Goal: Task Accomplishment & Management: Complete application form

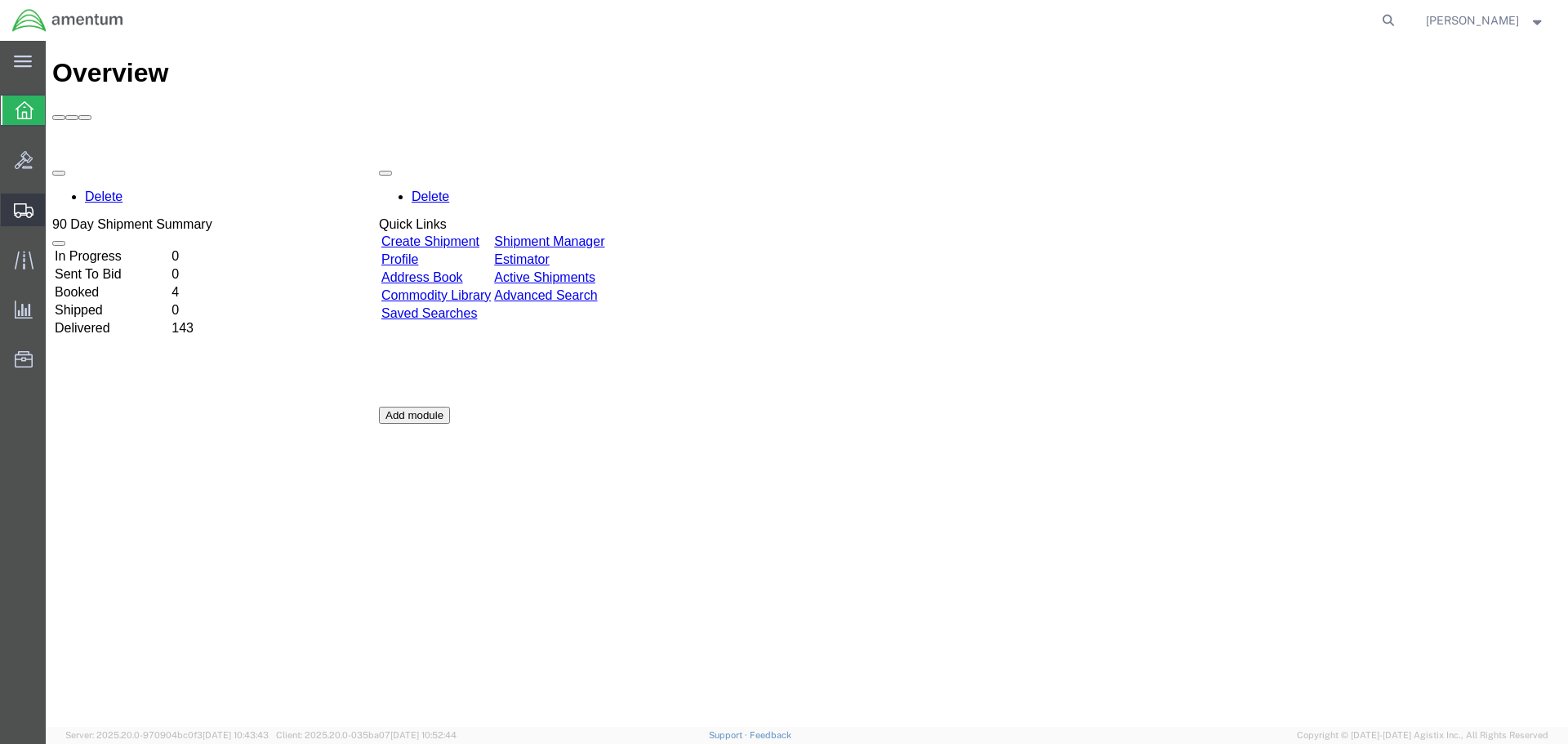
click at [15, 211] on icon at bounding box center [23, 210] width 20 height 15
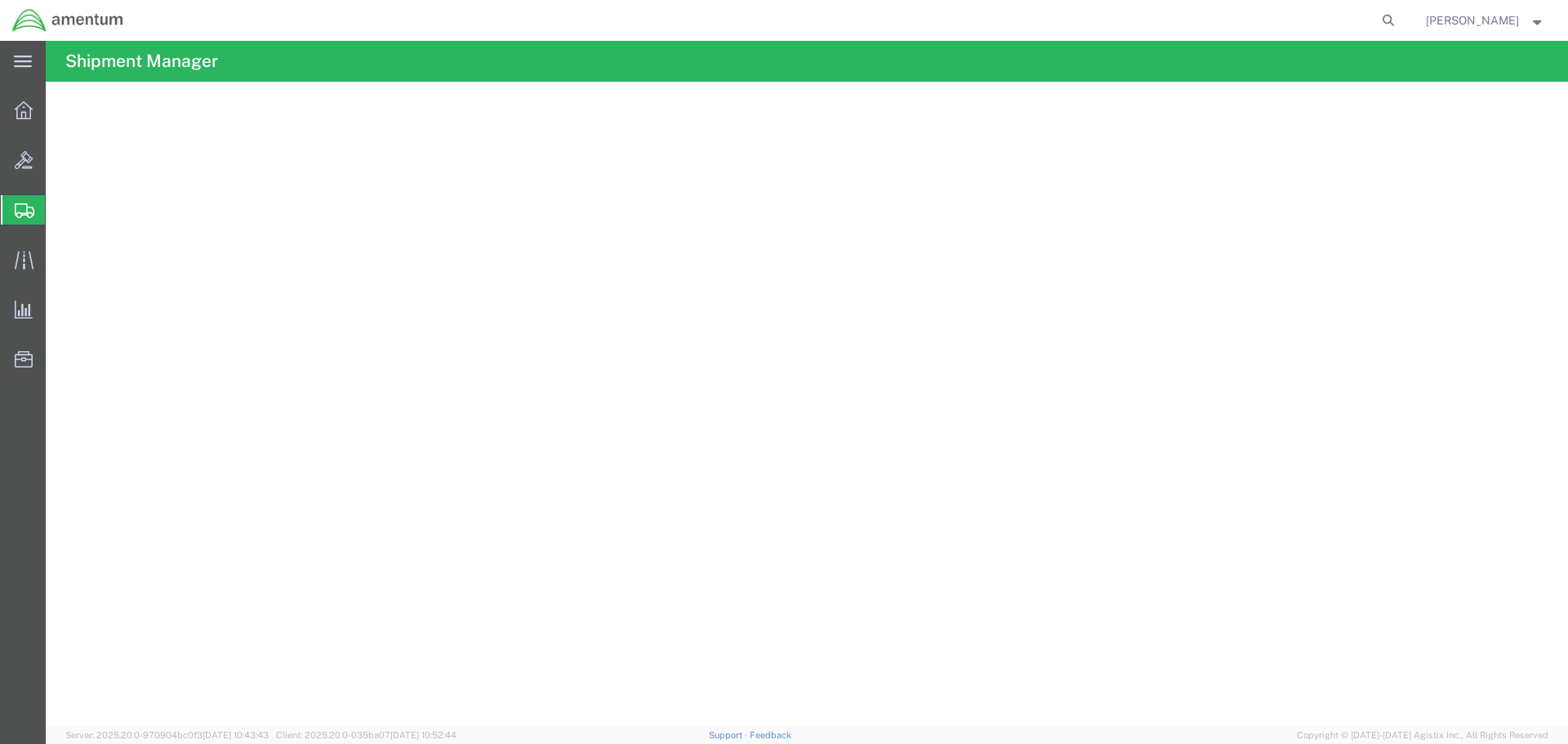
click at [0, 0] on span "Create Shipment" at bounding box center [0, 0] width 0 height 0
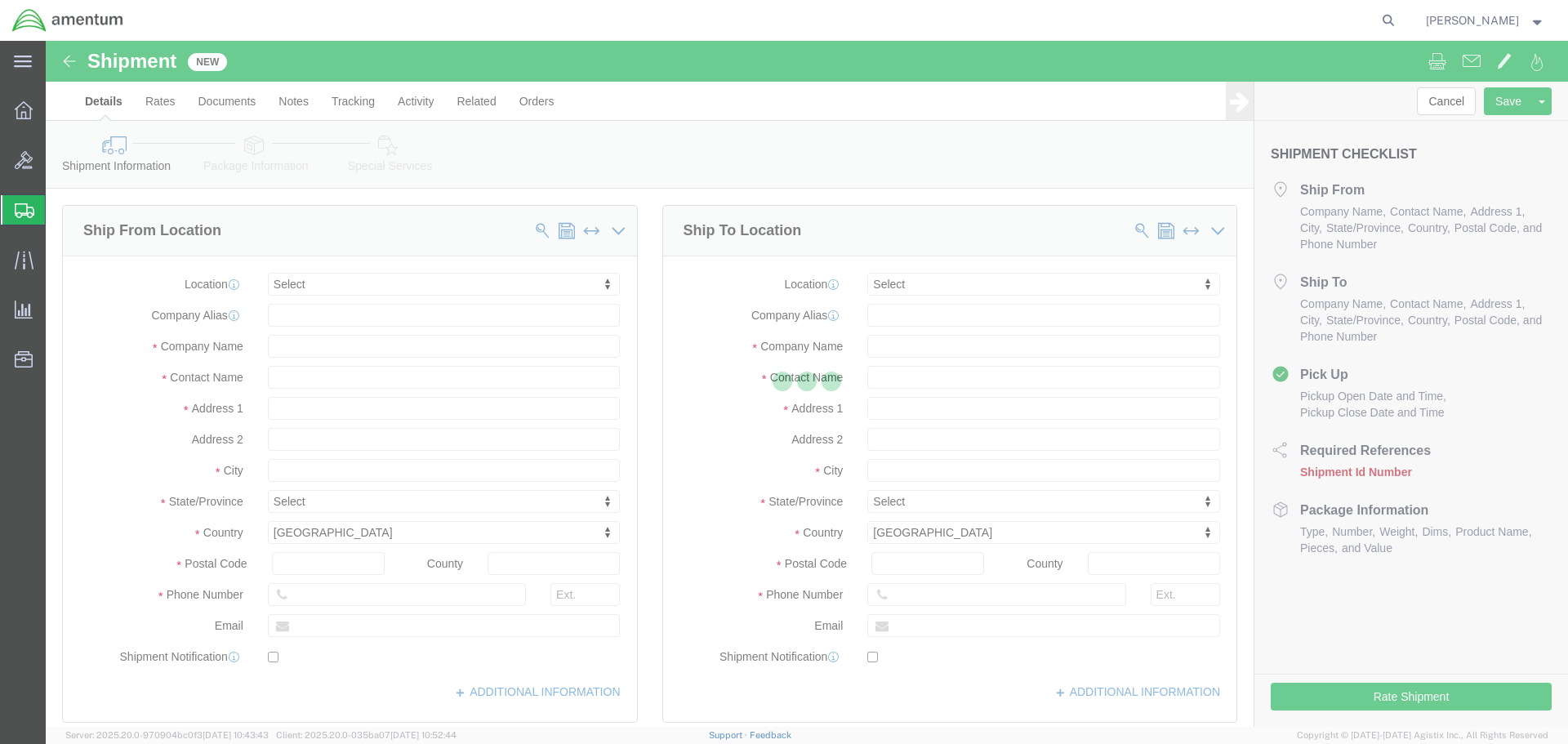
select select
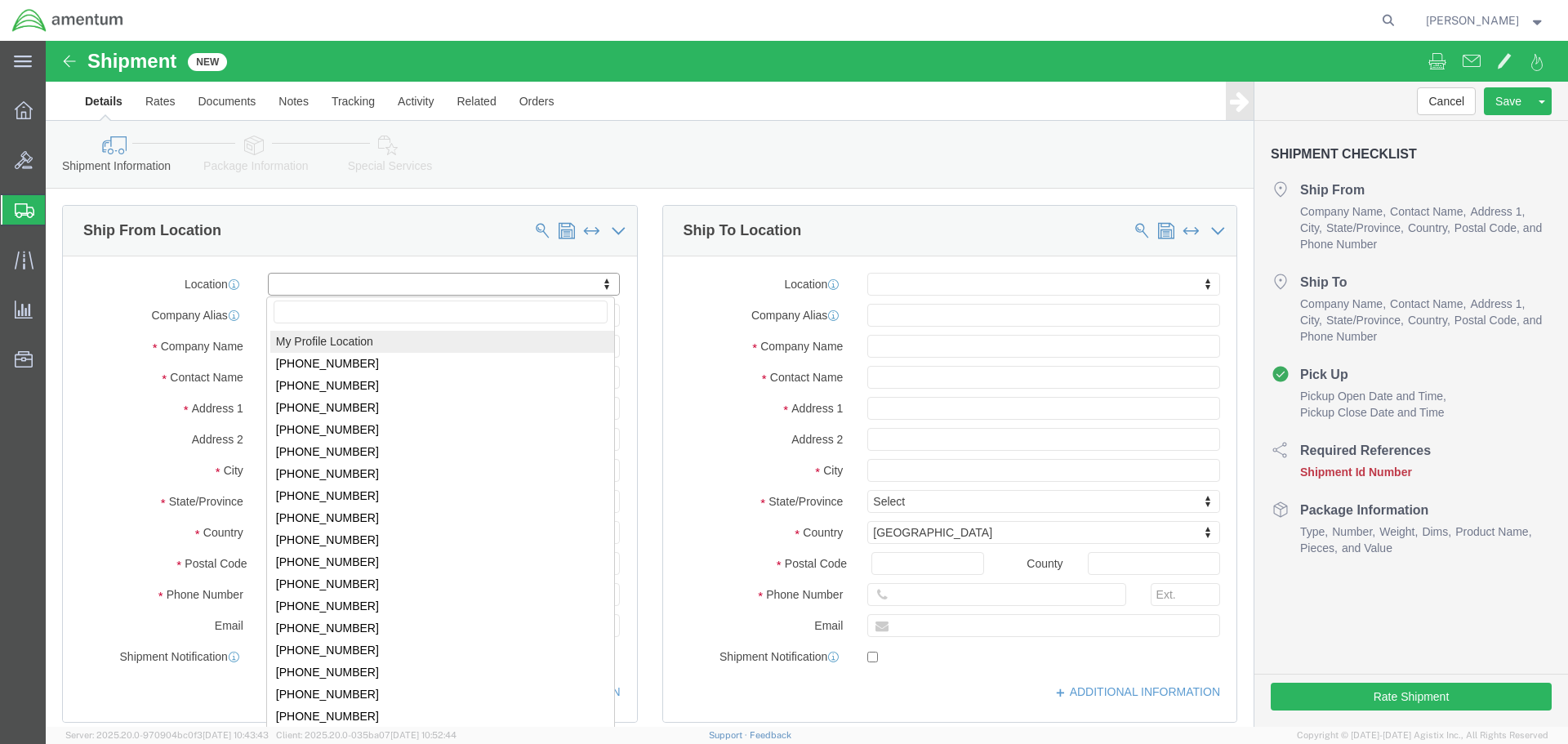
select select "MYPROFILE"
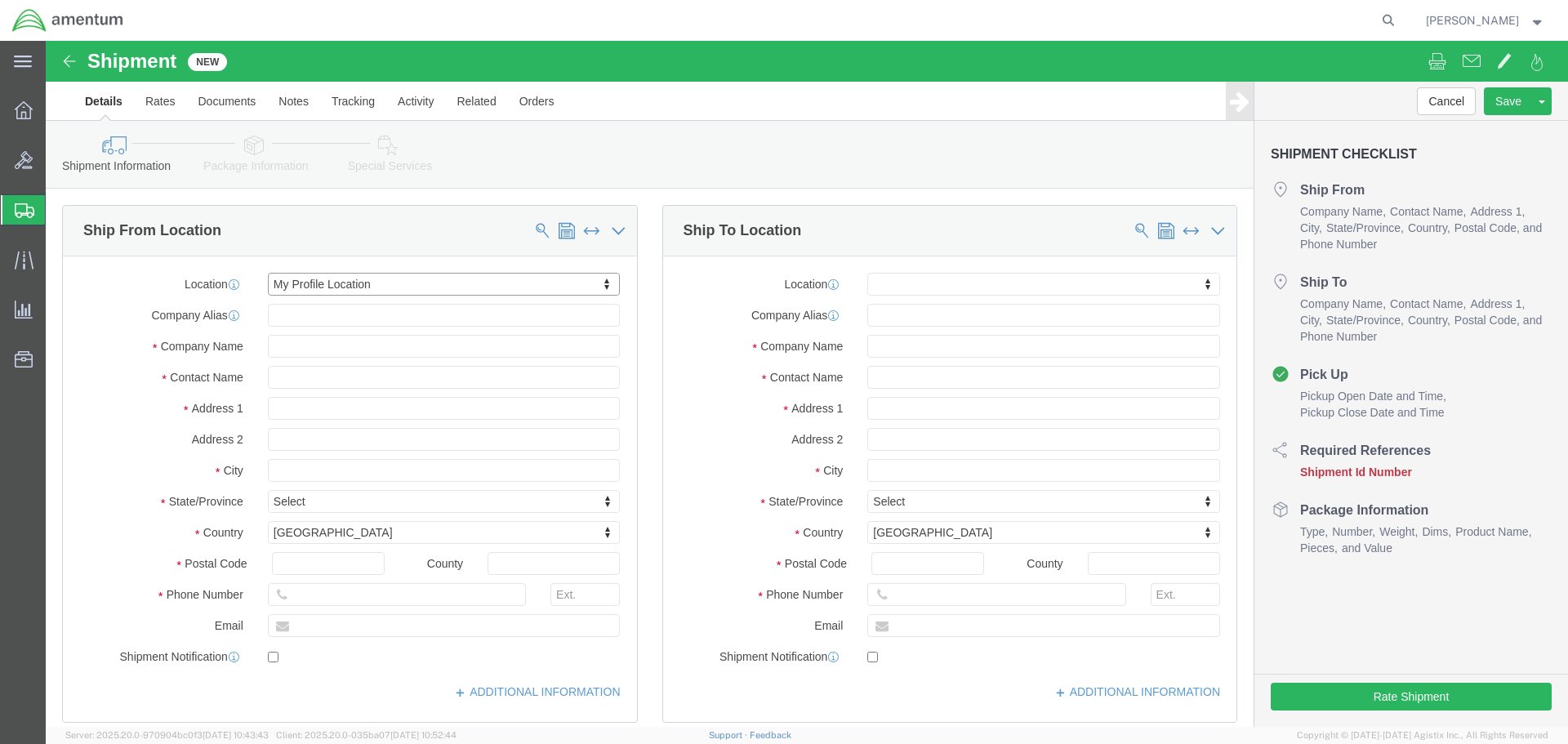
select select "CA"
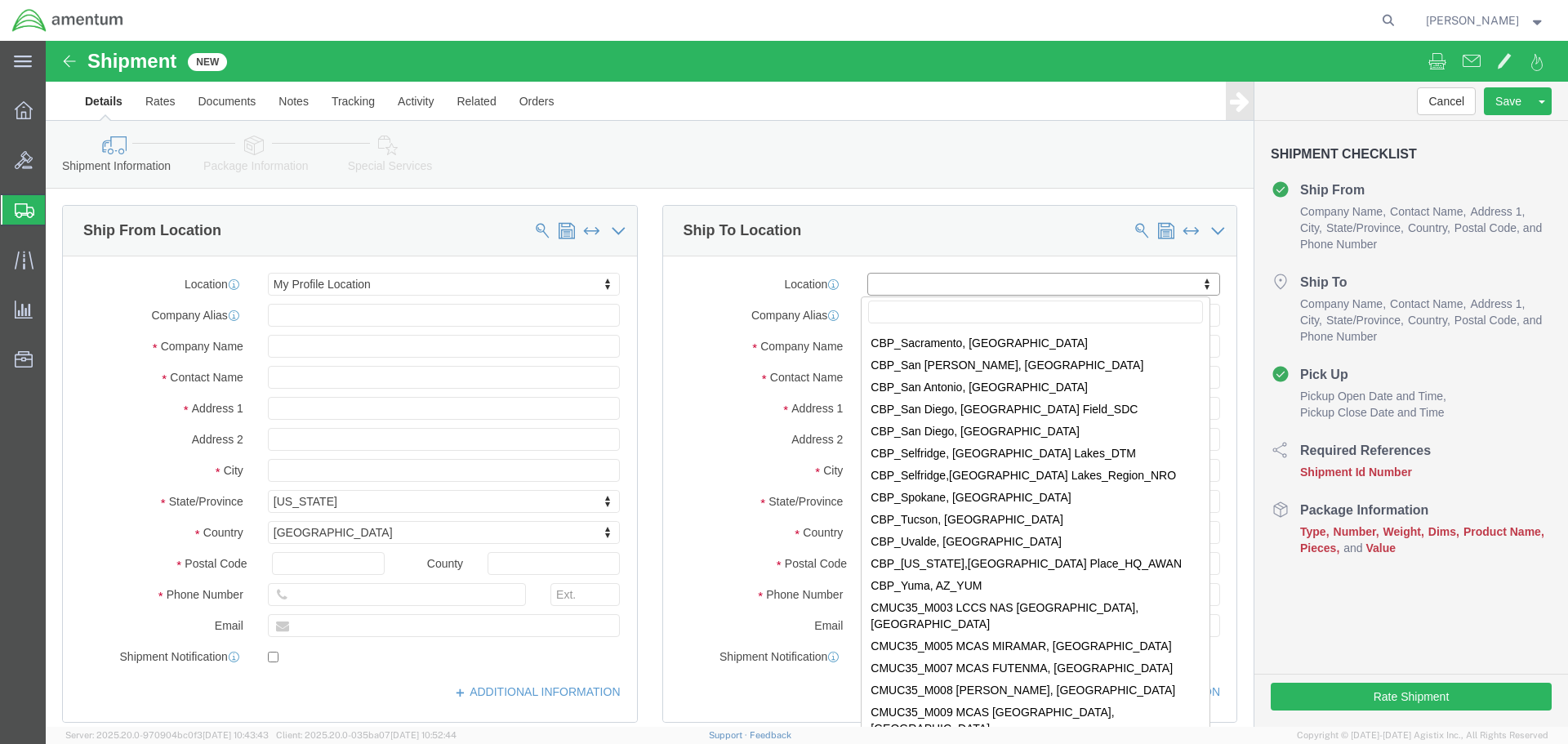
scroll to position [3676, 0]
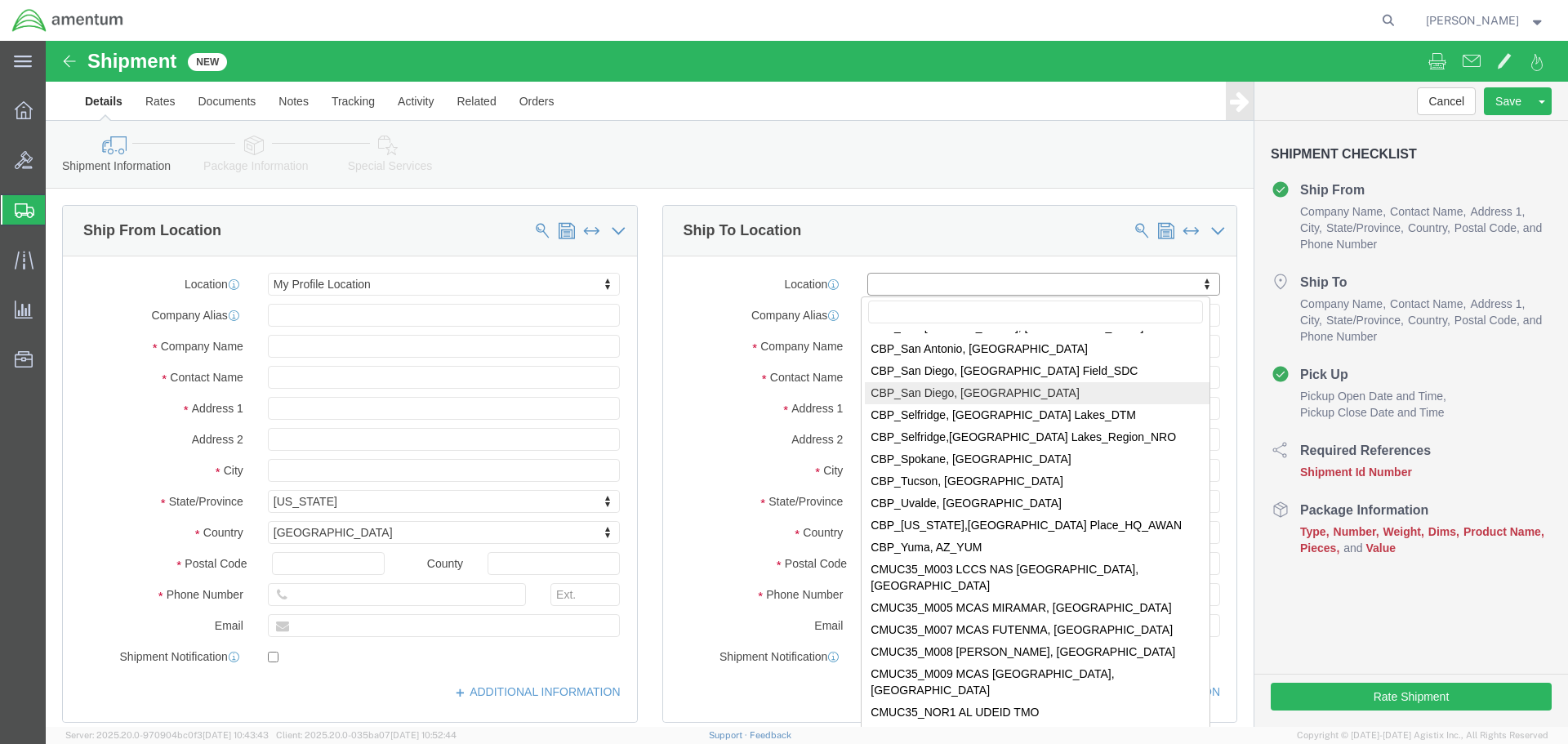
select select "49946"
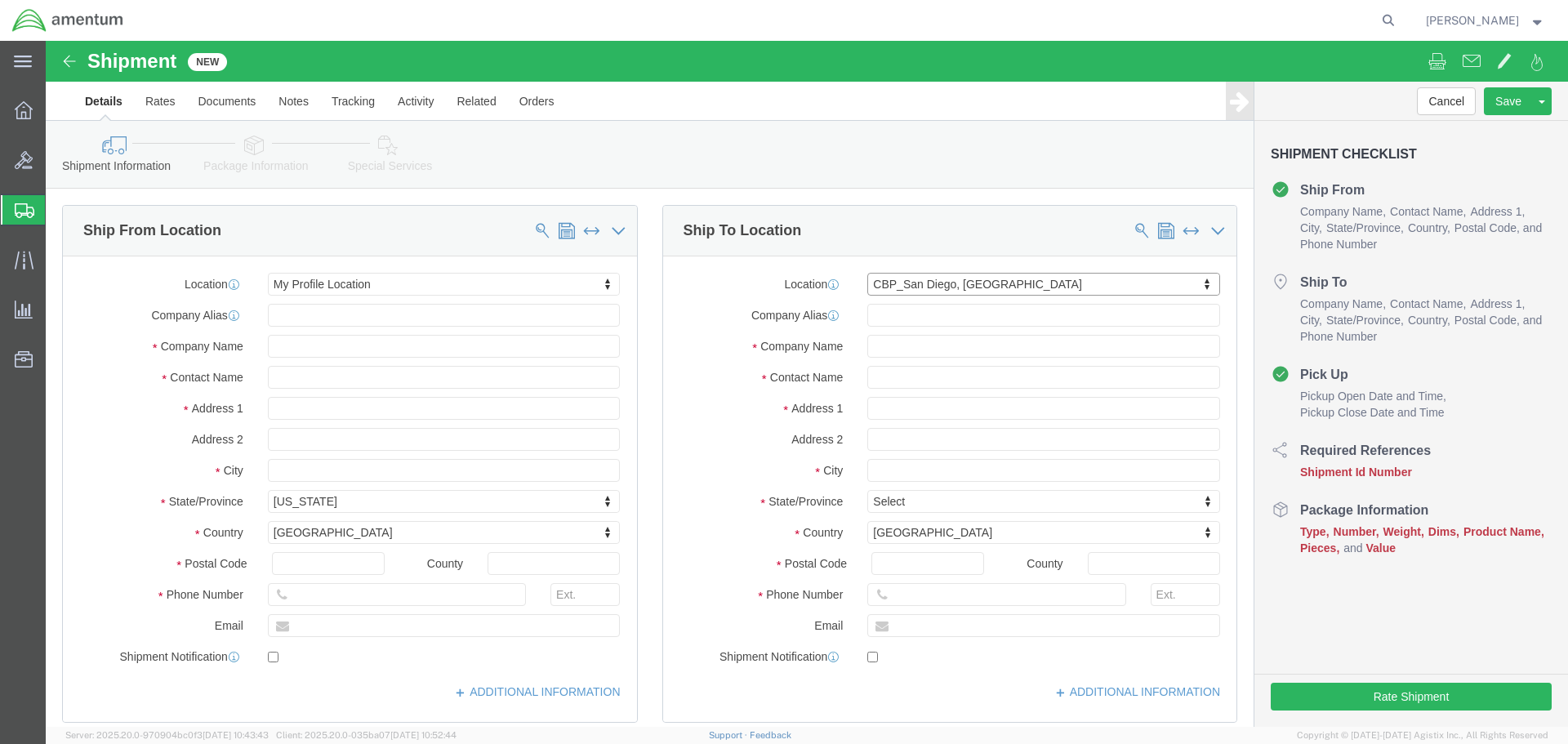
select select "CA"
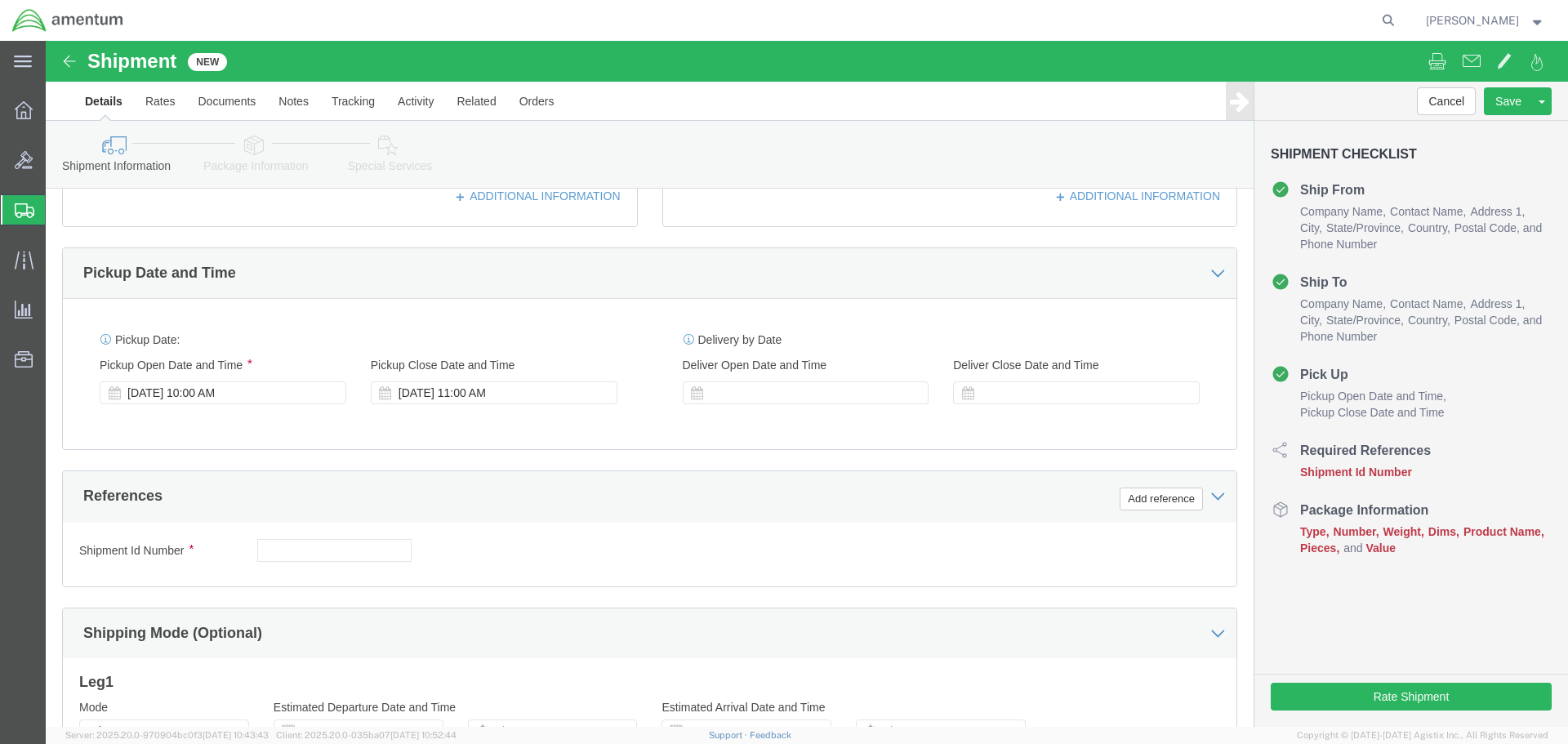
scroll to position [717, 0]
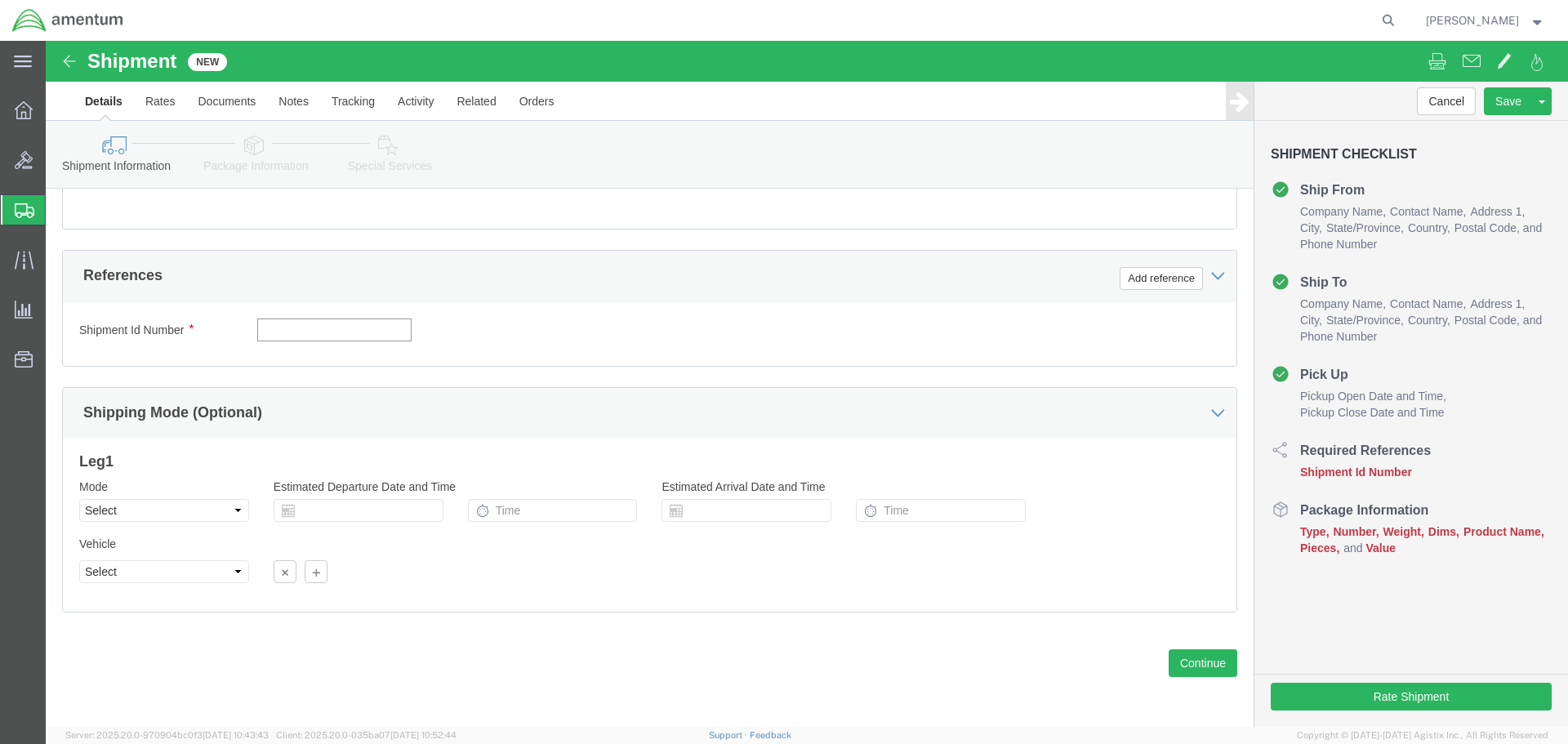
click input "text"
type input "1"
click button "Add reference"
click select "Select Account Type Activity ID Airline Appointment Number ASN Batch Request # …"
select select "DEPT"
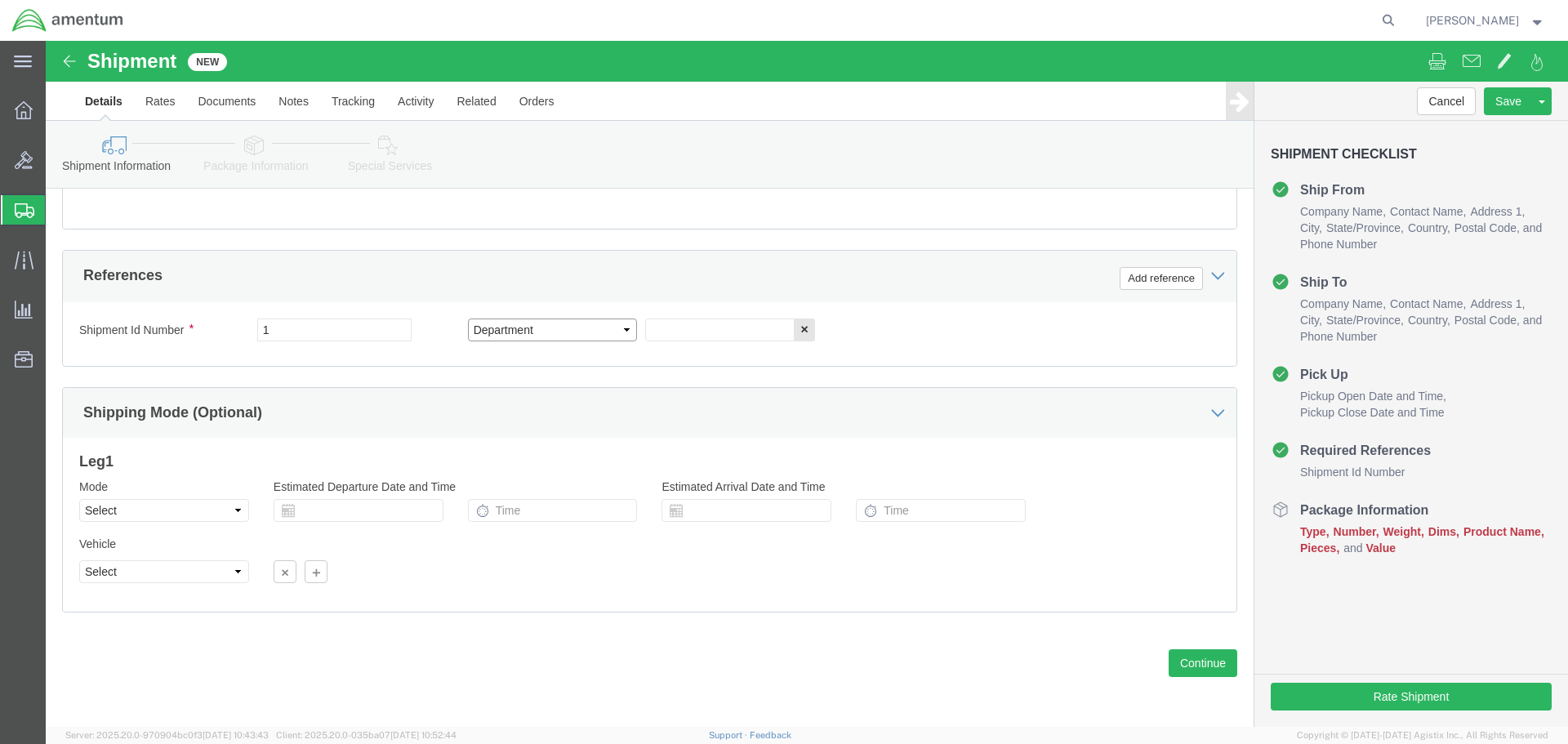
click select "Select Account Type Activity ID Airline Appointment Number ASN Batch Request # …"
click input "text"
type input "CBP"
click button "Add reference"
click select "Select Account Type Activity ID Airline Appointment Number ASN Batch Request # …"
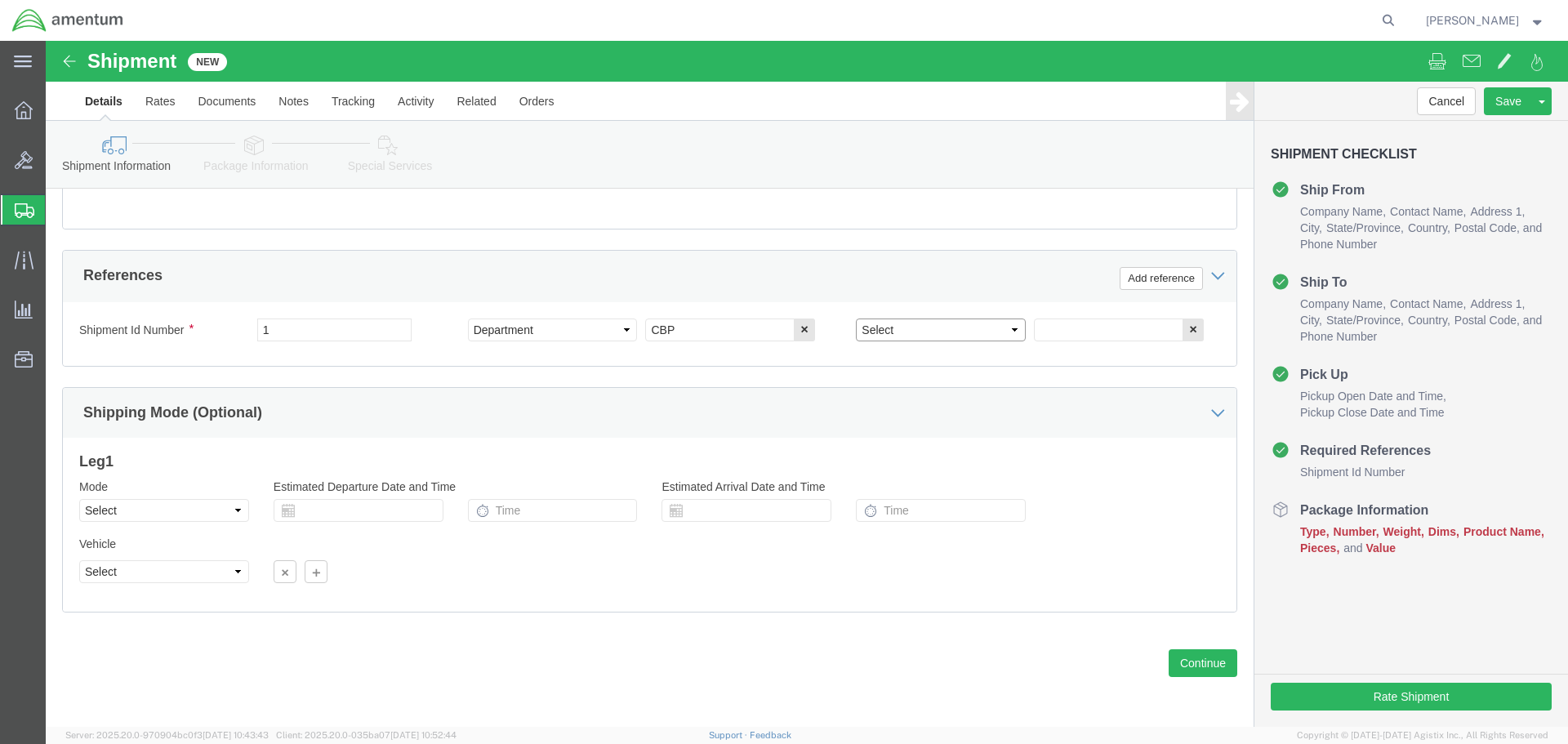
select select "PROJNUM"
click select "Select Account Type Activity ID Airline Appointment Number ASN Batch Request # …"
click input "text"
type input "6118.03.03.2219.000.WRS.0000"
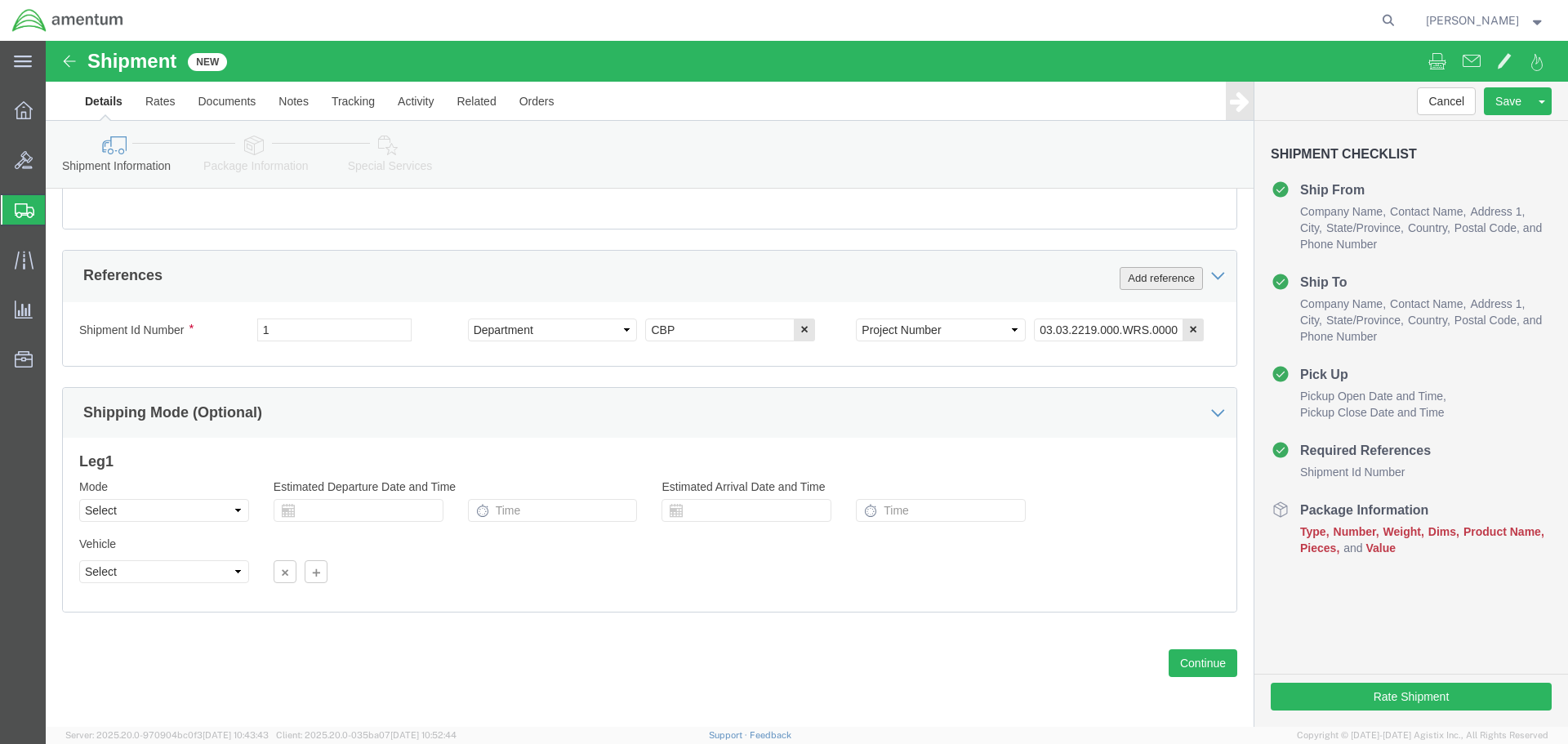
scroll to position [0, 0]
click button "Add reference"
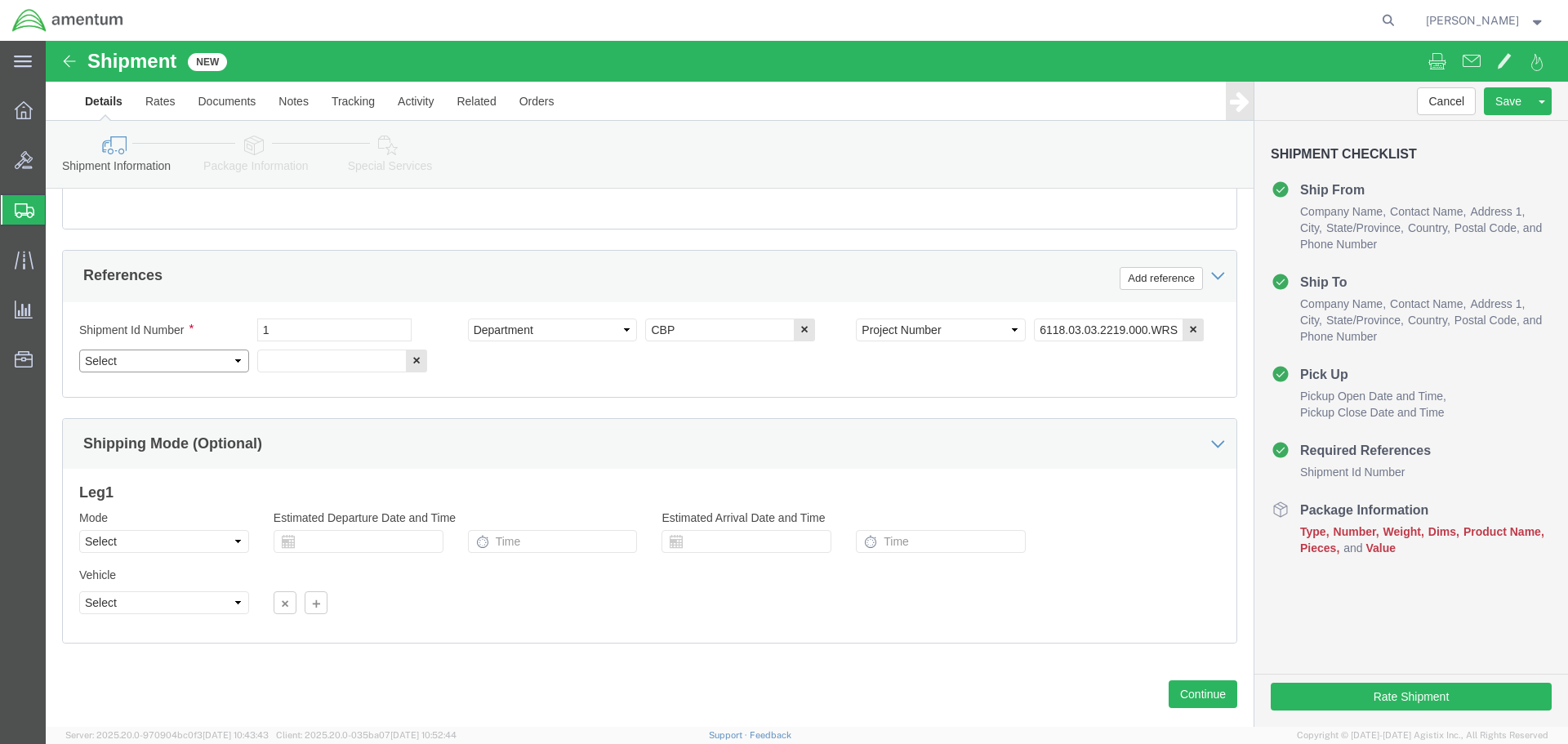
click select "Select Account Type Activity ID Airline Appointment Number ASN Batch Request # …"
select select "CUSTREF"
click select "Select Account Type Activity ID Airline Appointment Number ASN Batch Request # …"
click input "text"
drag, startPoint x: 288, startPoint y: 320, endPoint x: 203, endPoint y: 336, distance: 86.5
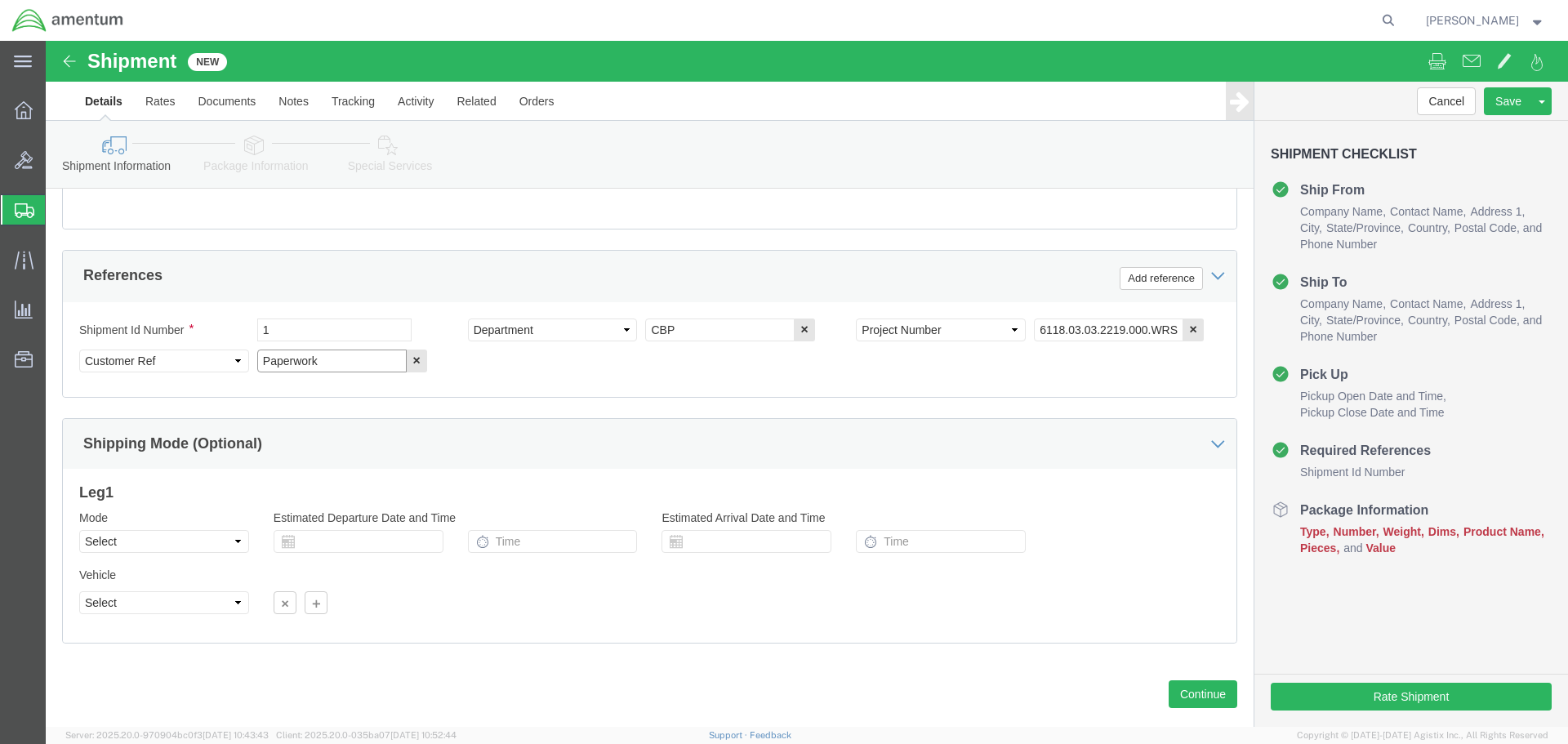
click div "Select Account Type Activity ID Airline Appointment Number ASN Batch Request # …"
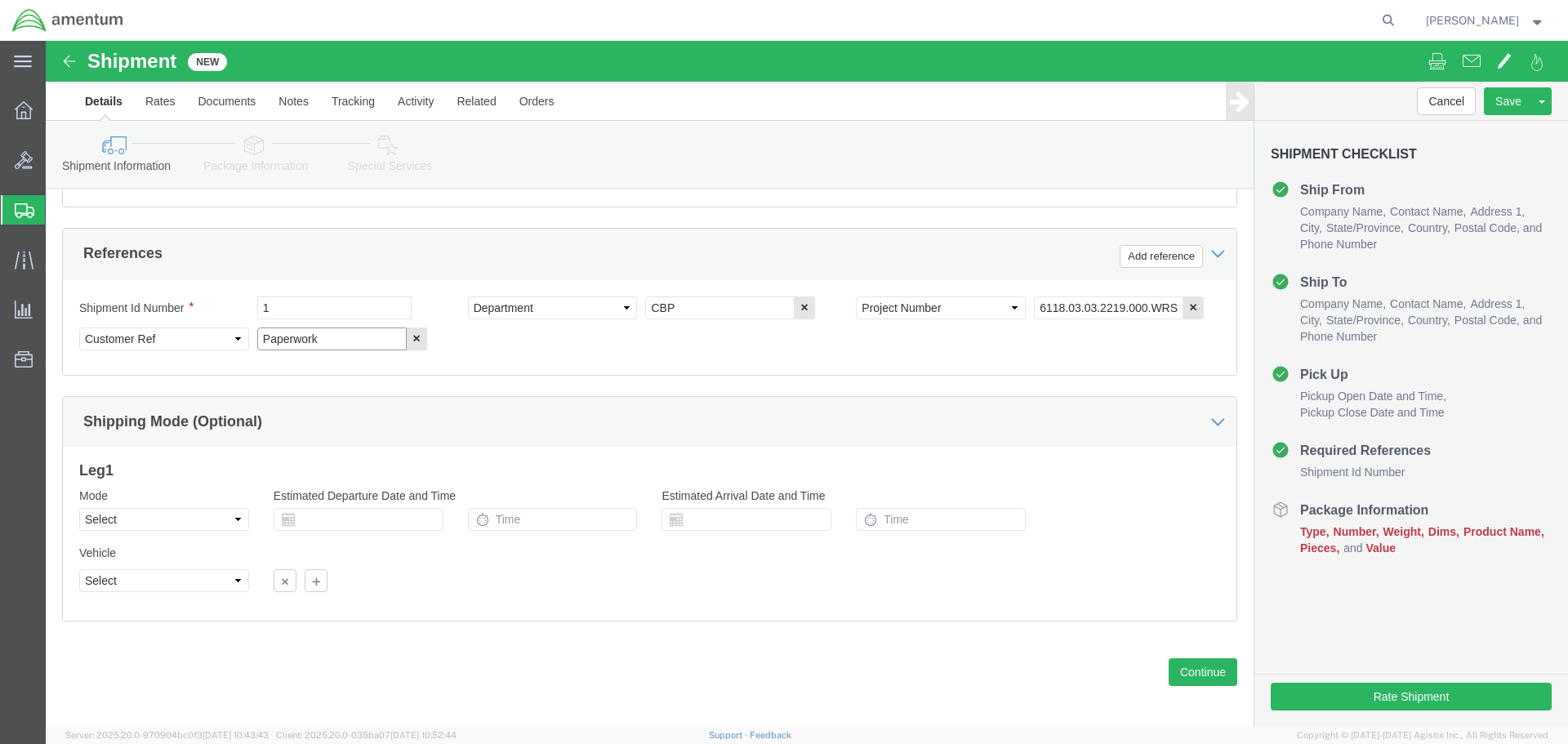
scroll to position [747, 0]
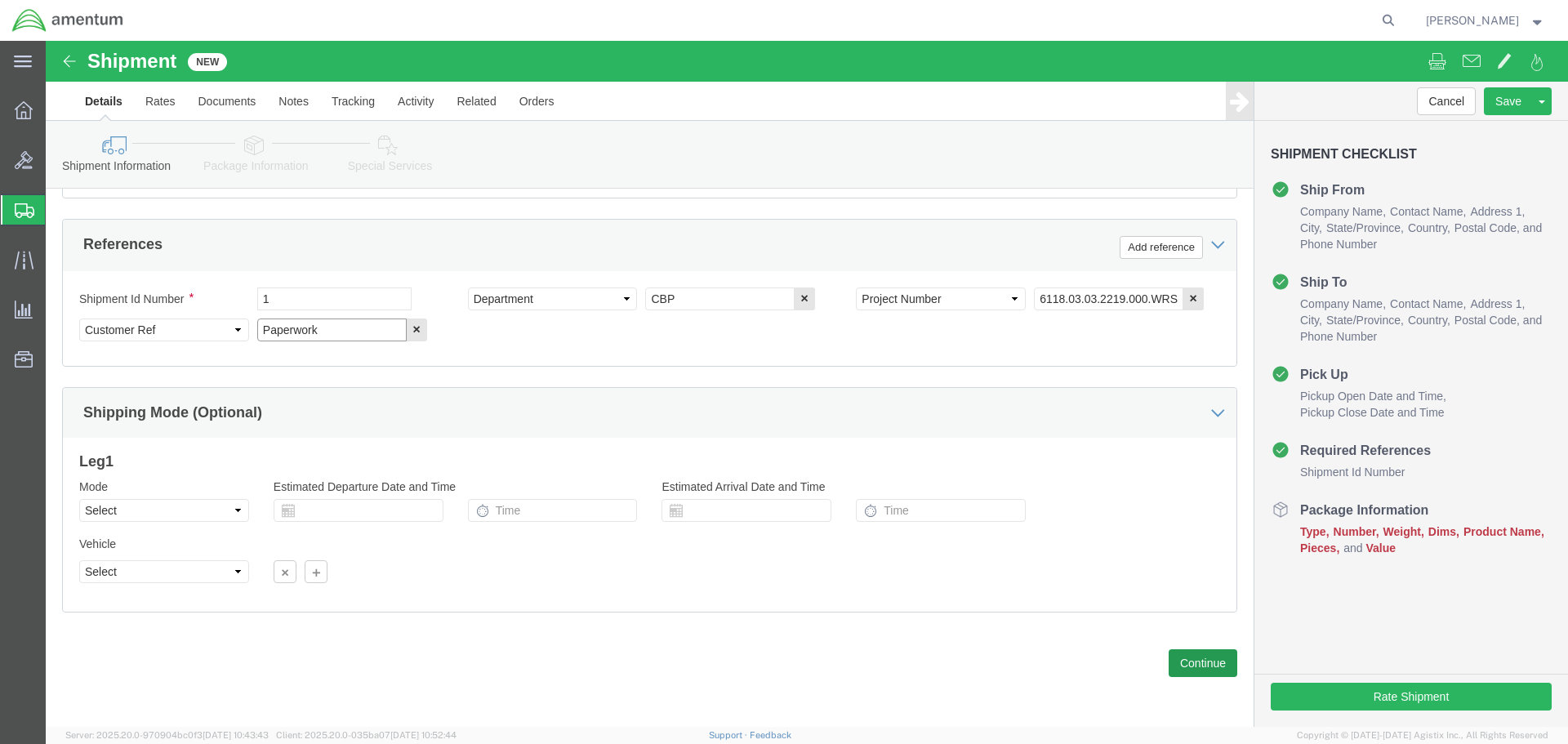
type input "Paperwork"
click button "Continue"
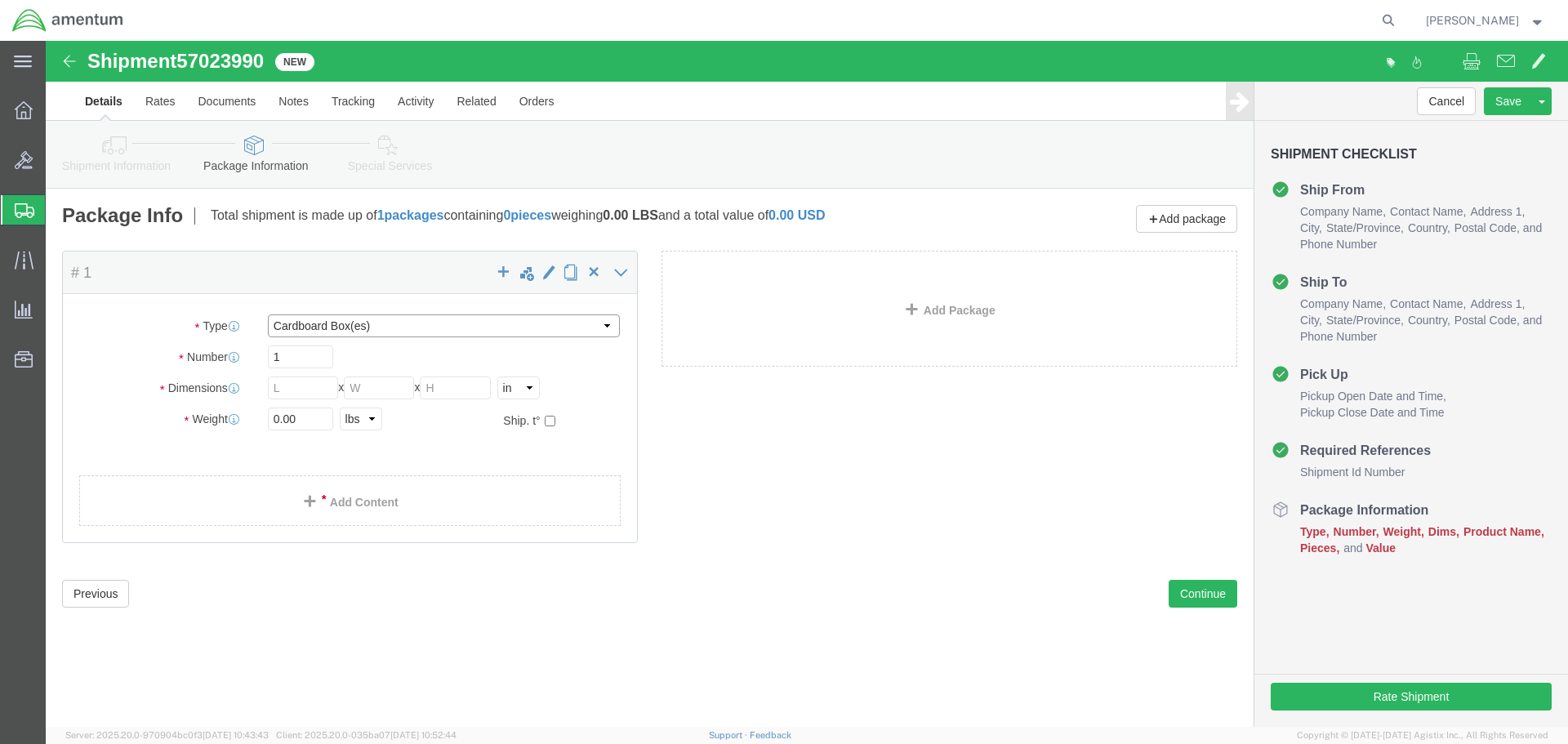
click select "Select BCK Boxes Bale(s) Basket(s) Bolt(s) Bottle(s) Buckets Bulk Bundle(s) Can…"
select select "ENV"
click select "Select BCK Boxes Bale(s) Basket(s) Bolt(s) Bottle(s) Buckets Bulk Bundle(s) Can…"
type input "9.50"
type input "12.50"
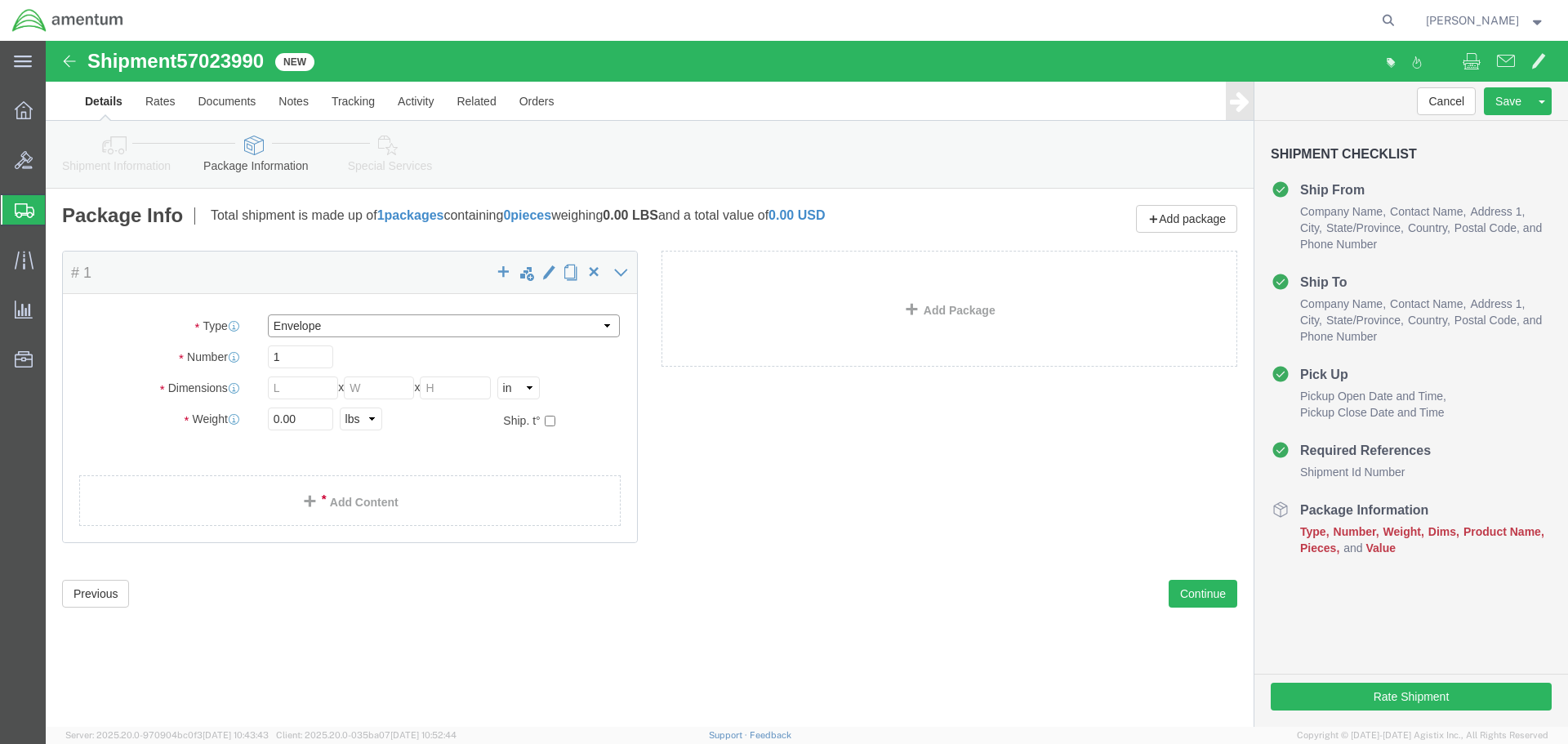
type input "0.25"
type input "1"
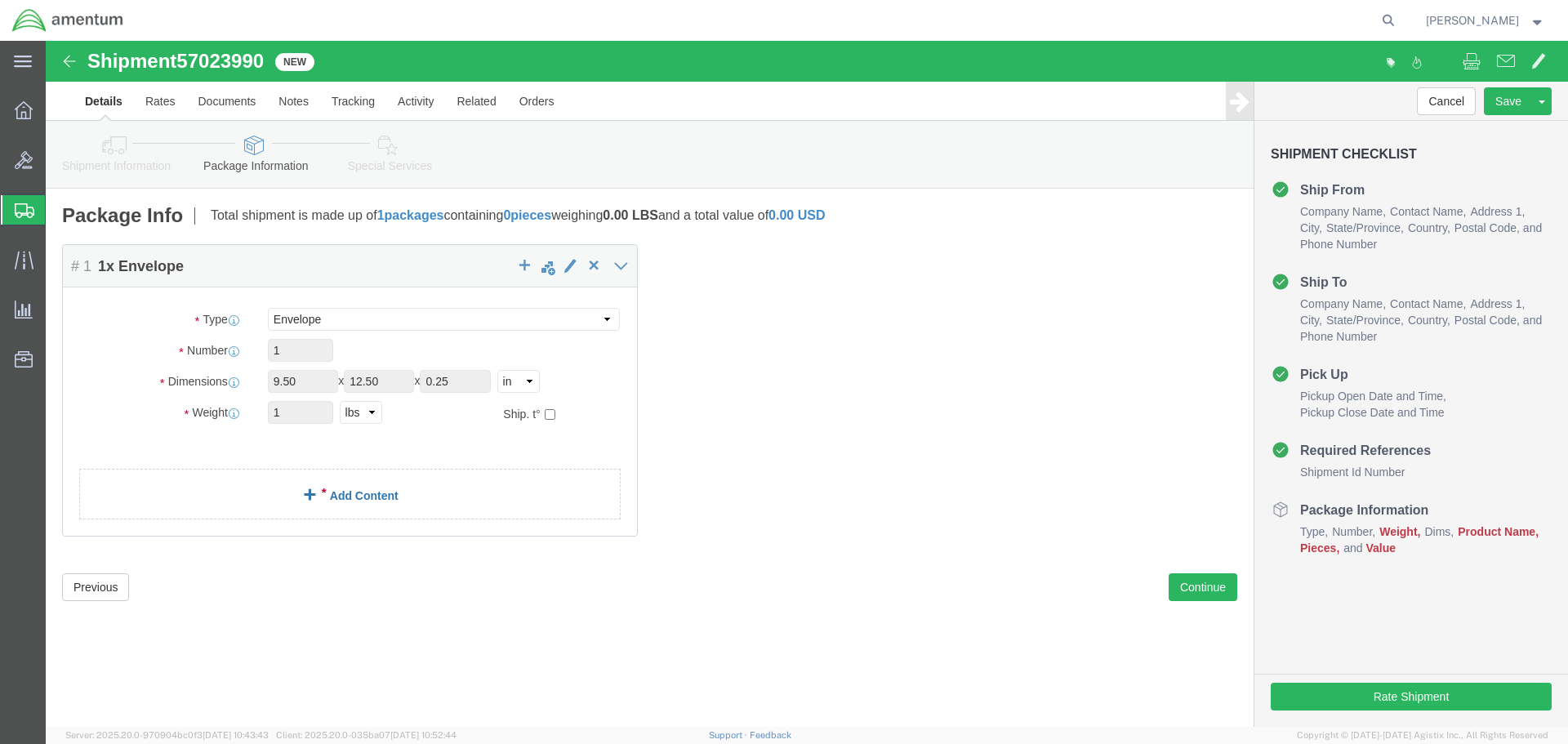
click link "Add Content"
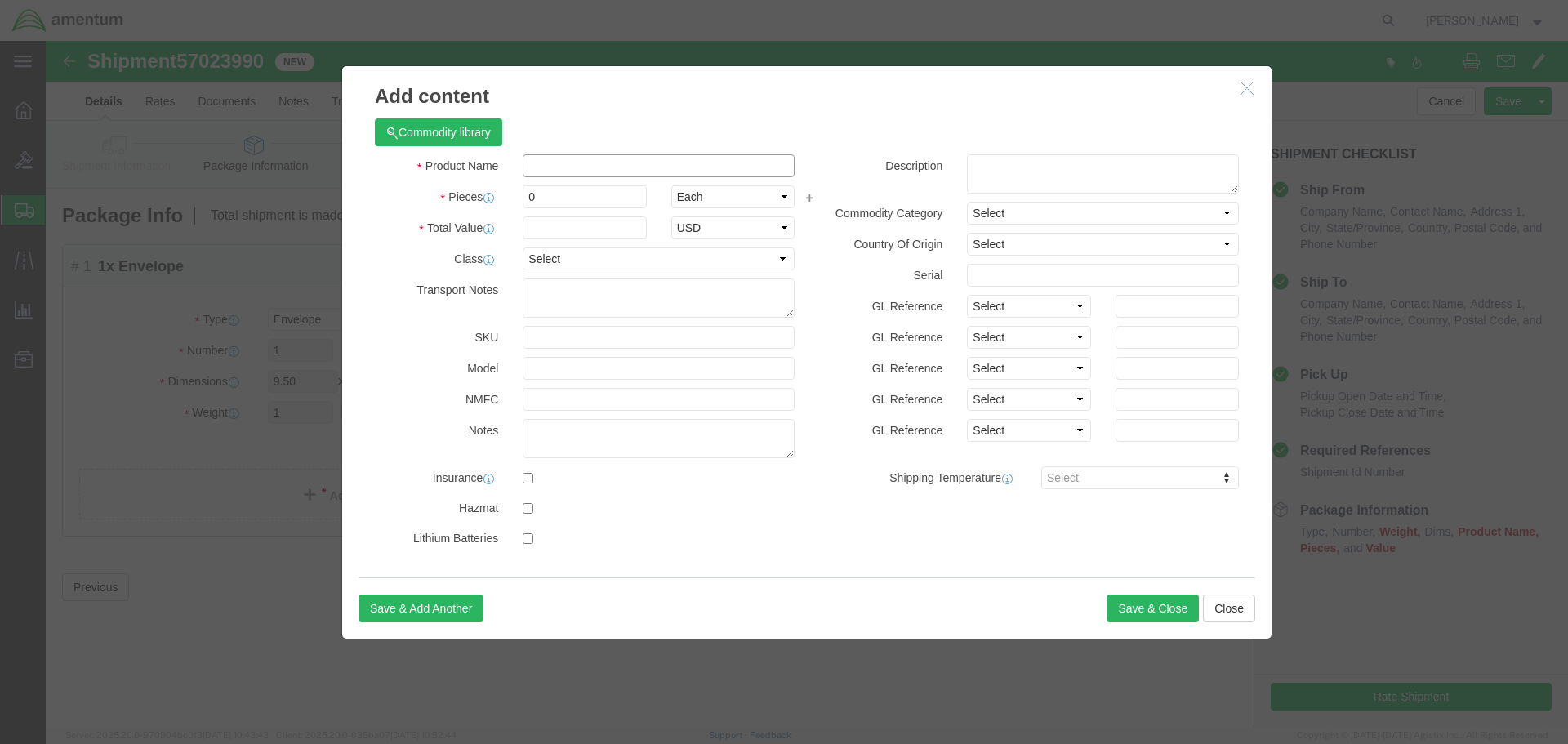
click input "text"
paste input "Paperwork"
type input "Paperwork"
click input "0"
type input "1"
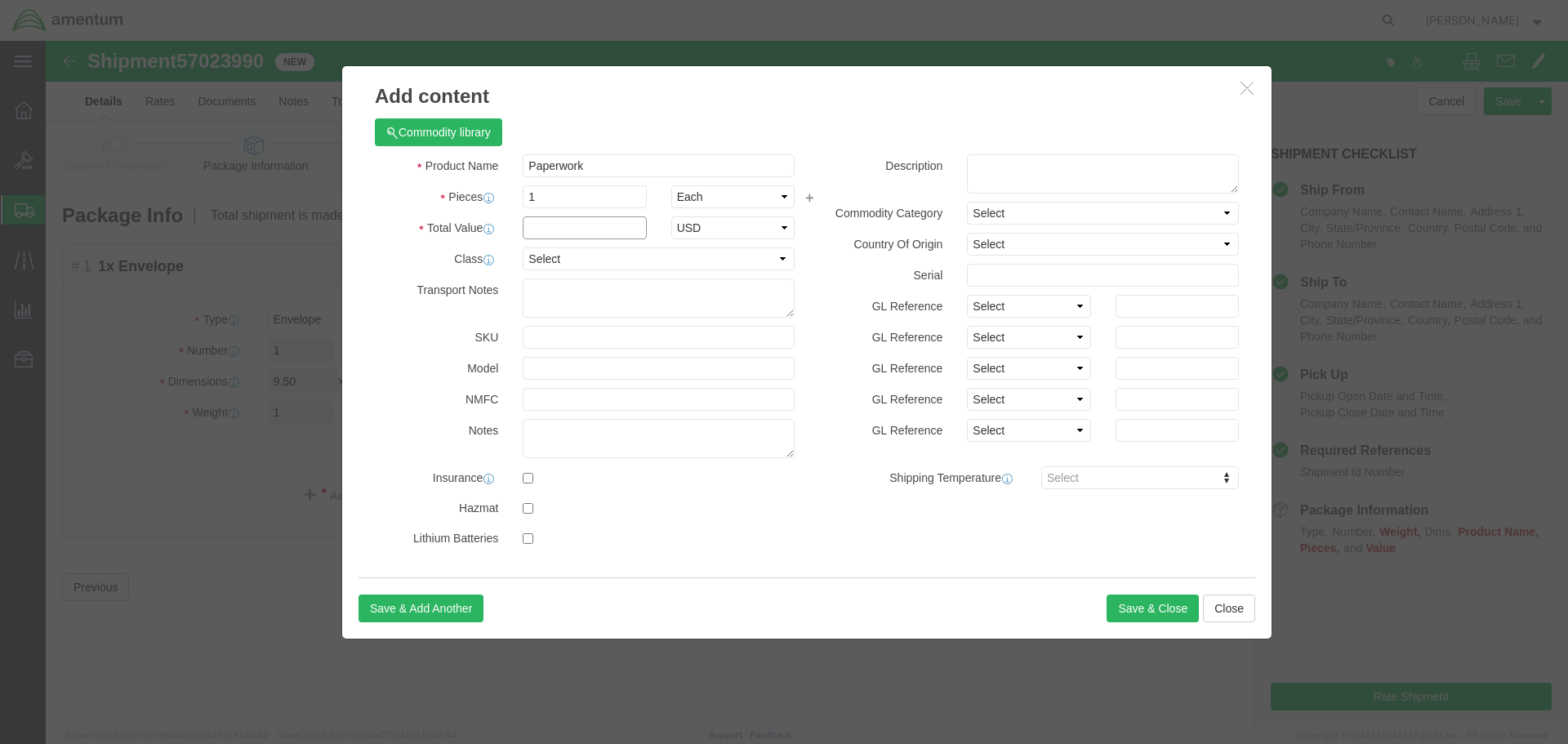
click input "text"
type input "1"
click button "Save & Close"
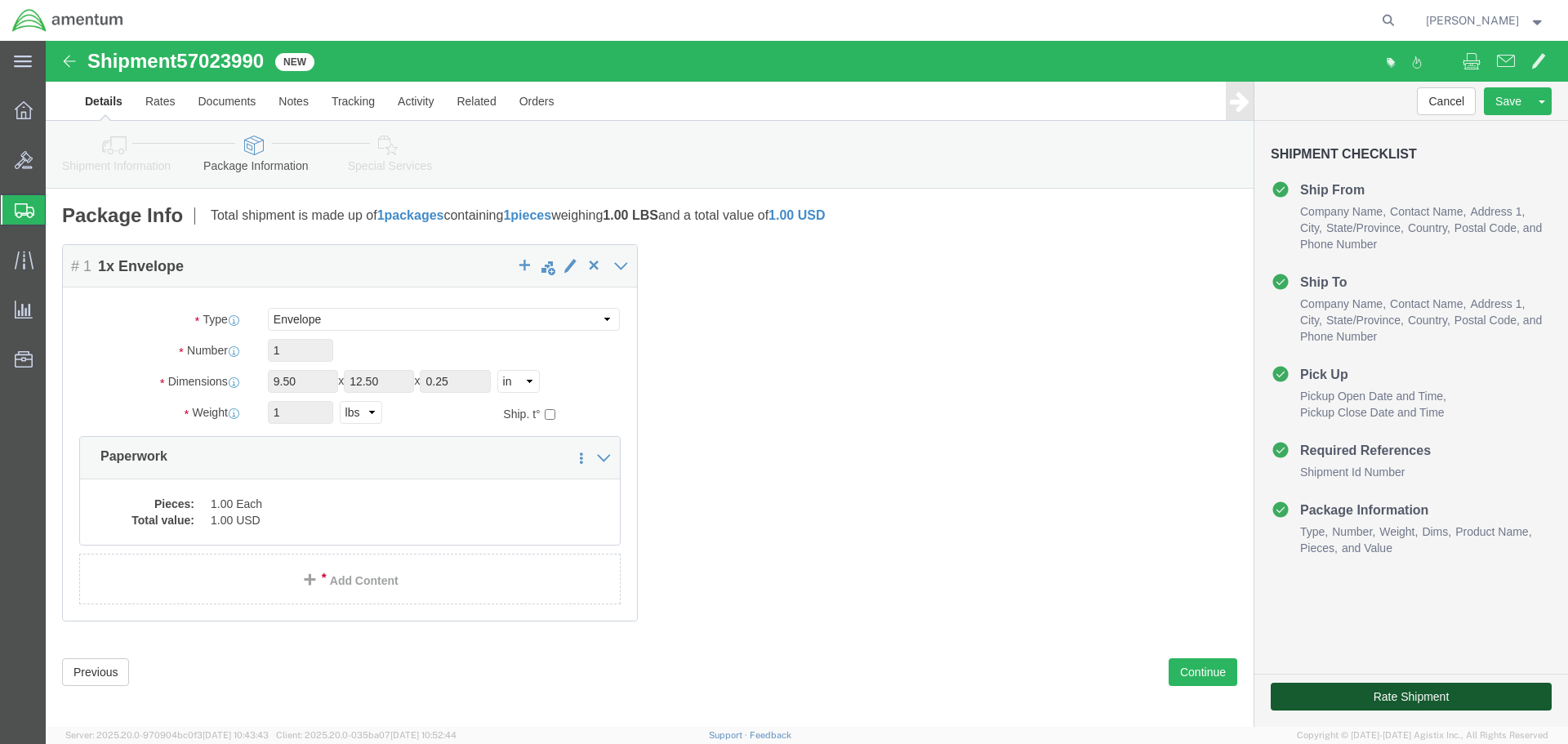
click button "Rate Shipment"
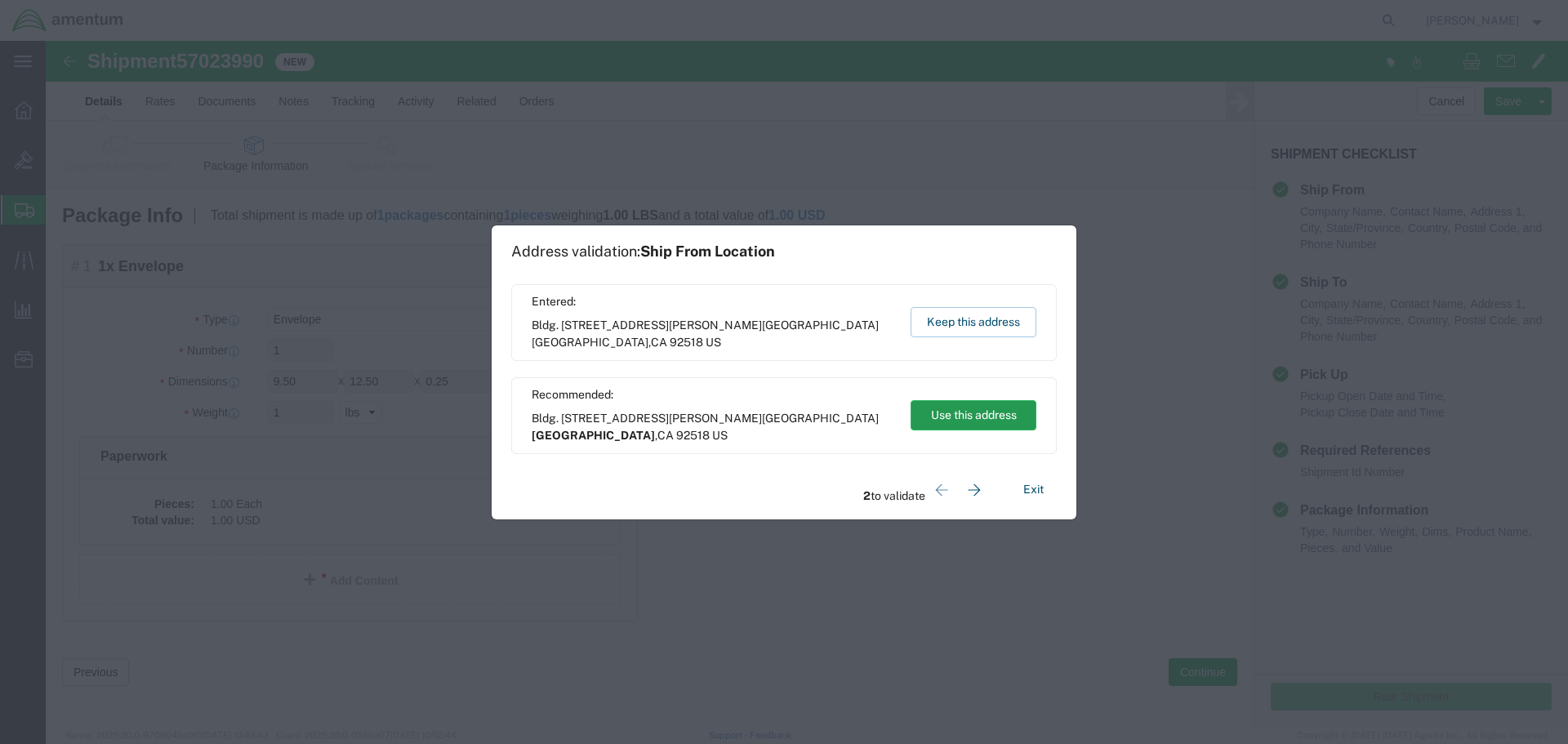
click at [982, 418] on button "Use this address" at bounding box center [973, 415] width 125 height 30
click at [967, 405] on button "Use this address" at bounding box center [973, 415] width 125 height 30
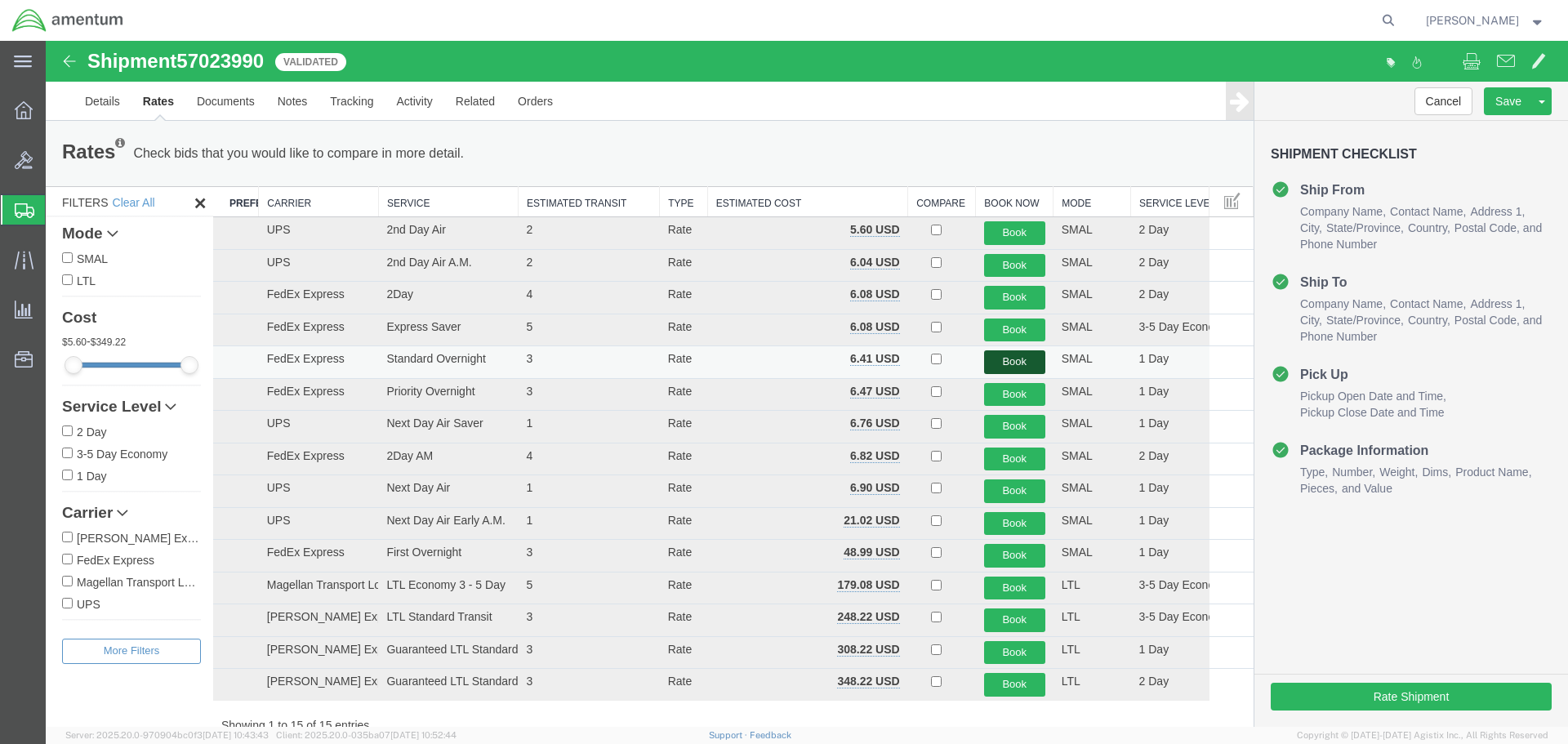
click at [1012, 363] on button "Book" at bounding box center [1014, 363] width 61 height 24
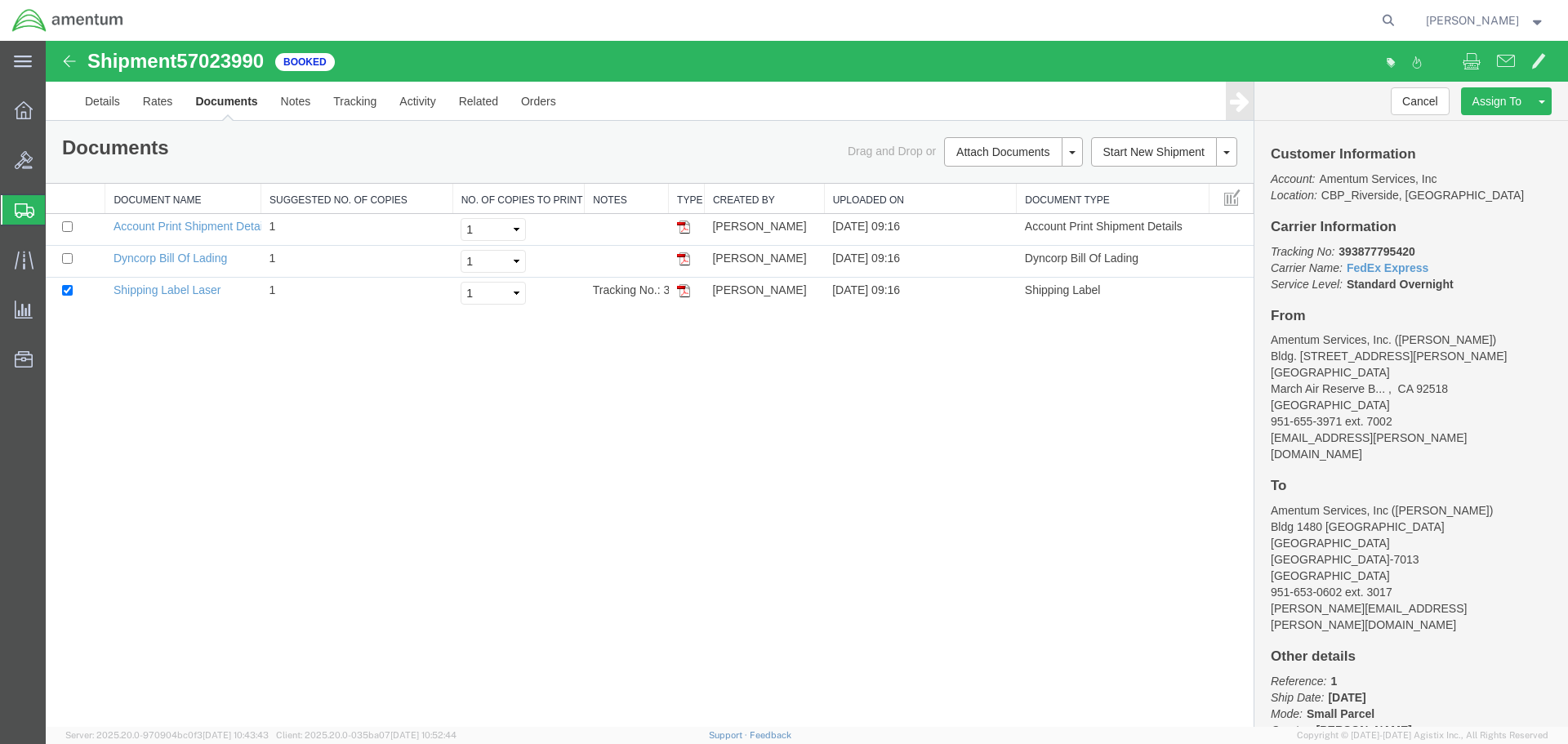
drag, startPoint x: 690, startPoint y: 284, endPoint x: 773, endPoint y: 538, distance: 267.2
click at [690, 284] on img at bounding box center [683, 290] width 13 height 13
drag, startPoint x: 680, startPoint y: 293, endPoint x: 742, endPoint y: 439, distance: 158.6
click at [680, 293] on img at bounding box center [683, 290] width 13 height 13
click at [1535, 21] on strong "button" at bounding box center [1537, 20] width 15 height 6
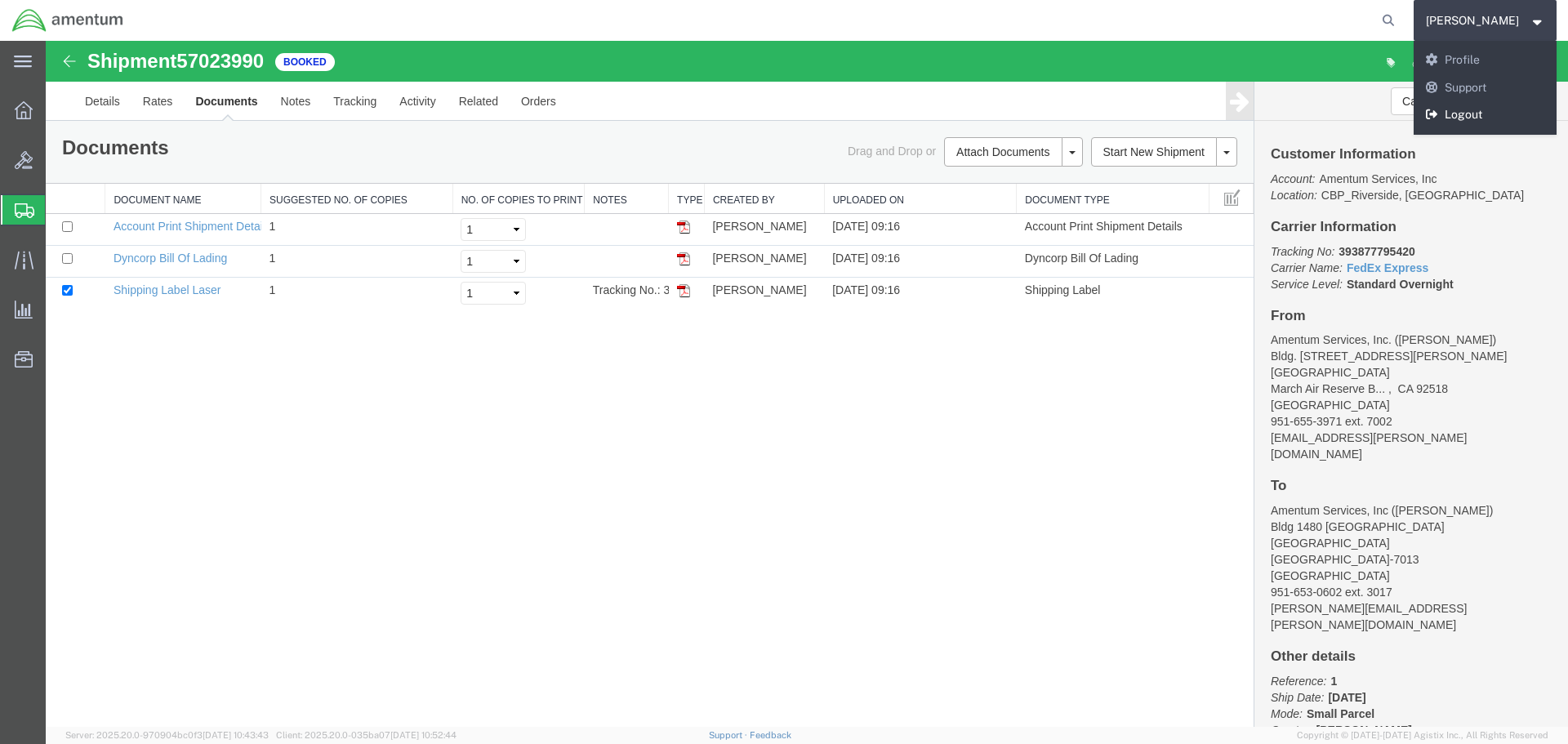
click at [1483, 115] on link "Logout" at bounding box center [1485, 115] width 143 height 27
